Goal: Transaction & Acquisition: Download file/media

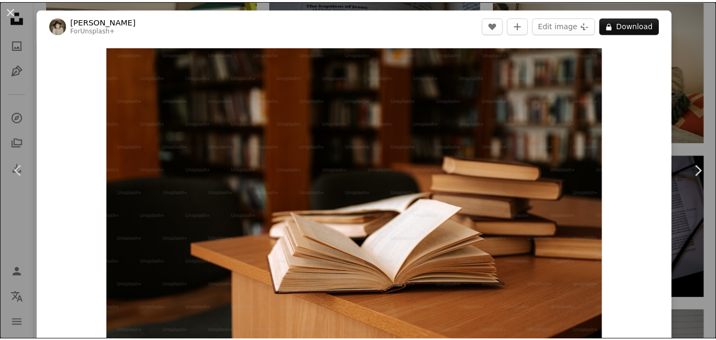
scroll to position [3099, 0]
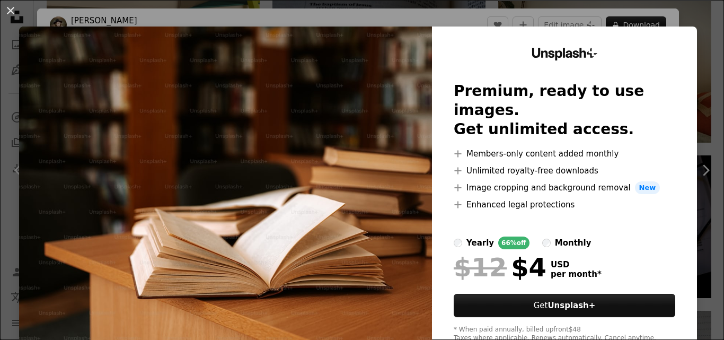
click at [253, 125] on img at bounding box center [225, 195] width 413 height 337
click at [264, 182] on img at bounding box center [225, 195] width 413 height 337
click at [15, 6] on button "An X shape" at bounding box center [10, 10] width 13 height 13
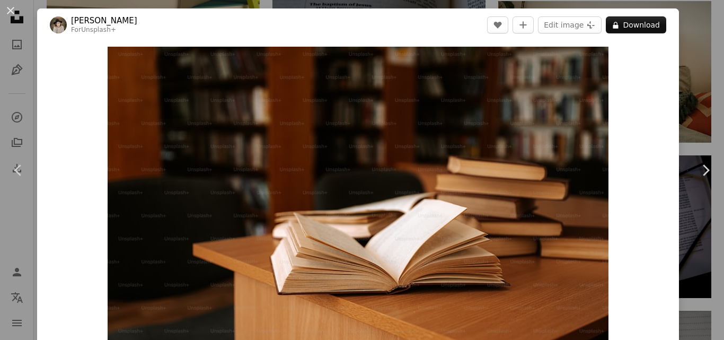
click at [15, 6] on button "An X shape" at bounding box center [10, 10] width 13 height 13
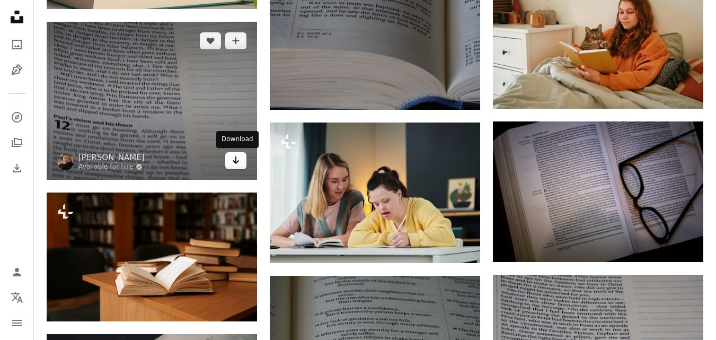
click at [235, 160] on icon "Download" at bounding box center [236, 159] width 7 height 7
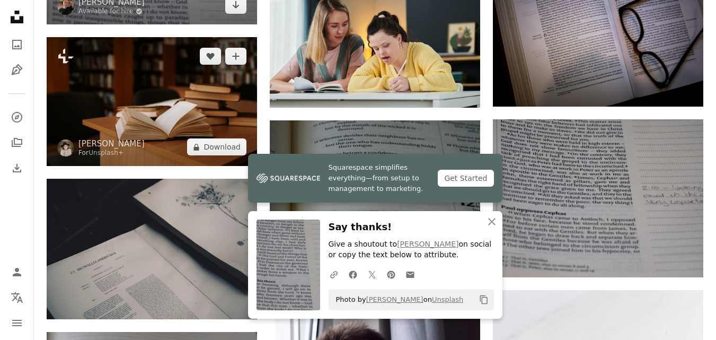
scroll to position [3258, 0]
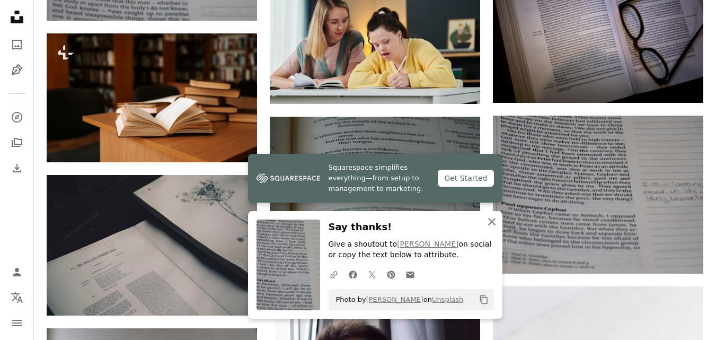
click at [492, 220] on icon "An X shape" at bounding box center [492, 221] width 13 height 13
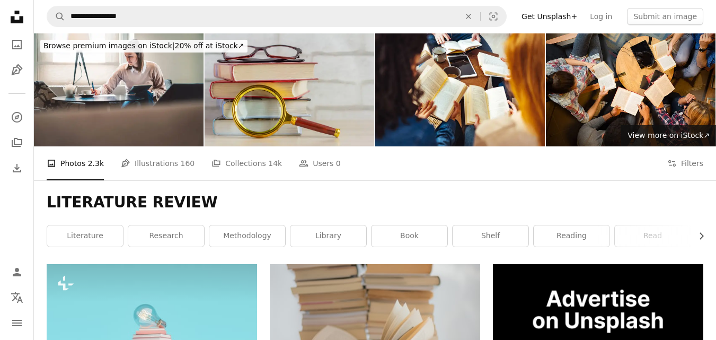
scroll to position [0, 0]
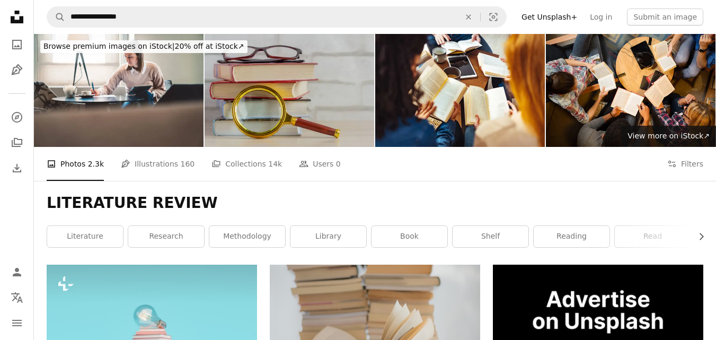
click at [284, 120] on img at bounding box center [290, 90] width 170 height 113
click at [268, 116] on img at bounding box center [290, 90] width 170 height 113
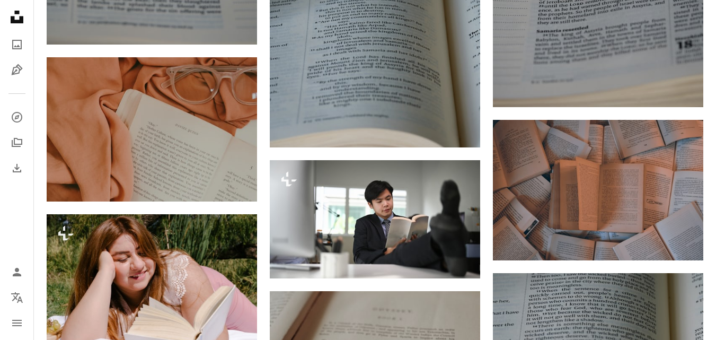
scroll to position [4182, 0]
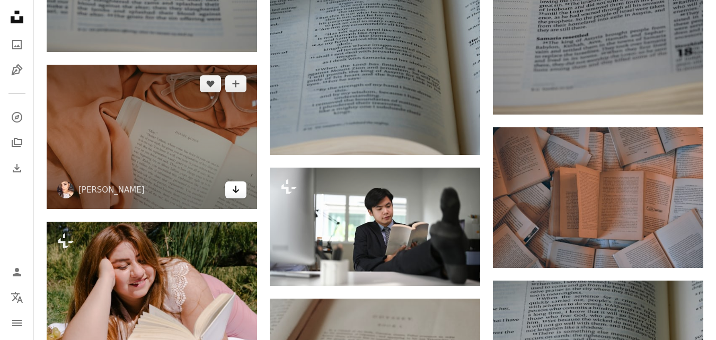
click at [229, 196] on link "Arrow pointing down" at bounding box center [235, 189] width 21 height 17
